Goal: Transaction & Acquisition: Subscribe to service/newsletter

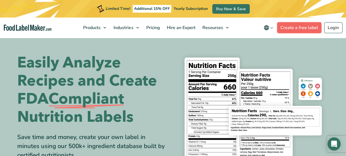
click at [291, 27] on link "Create a free label" at bounding box center [299, 27] width 44 height 11
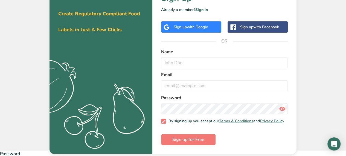
scroll to position [27, 0]
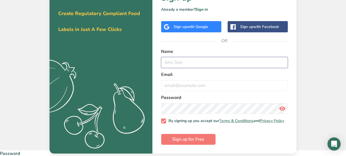
click at [181, 63] on input "text" at bounding box center [224, 62] width 127 height 11
type input "Nicole"
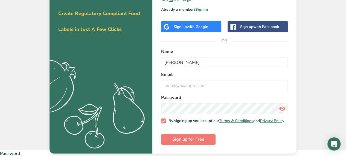
click at [180, 51] on label "Name" at bounding box center [224, 51] width 127 height 7
click at [168, 84] on input "email" at bounding box center [224, 85] width 127 height 11
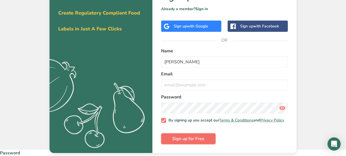
click at [189, 140] on span "Sign up for Free" at bounding box center [189, 138] width 32 height 7
click at [189, 140] on form "Name Nicole Email Password By signing up you accept our Terms & Conditions and …" at bounding box center [224, 96] width 127 height 96
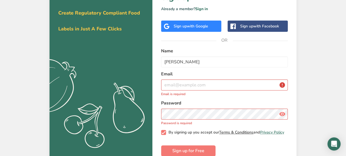
drag, startPoint x: 189, startPoint y: 140, endPoint x: 228, endPoint y: 132, distance: 39.8
click at [228, 132] on link "Terms & Conditions" at bounding box center [236, 132] width 34 height 5
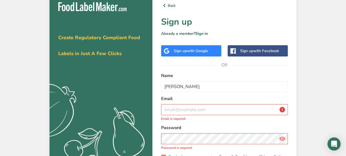
scroll to position [0, 0]
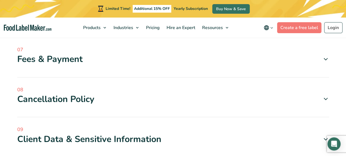
scroll to position [383, 0]
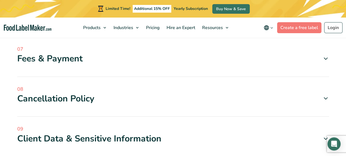
click at [60, 59] on div "Fees & Payment" at bounding box center [173, 59] width 312 height 12
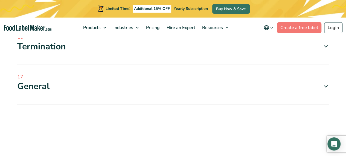
scroll to position [1013, 0]
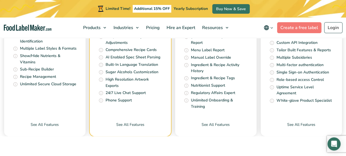
scroll to position [2043, 0]
